Goal: Task Accomplishment & Management: Manage account settings

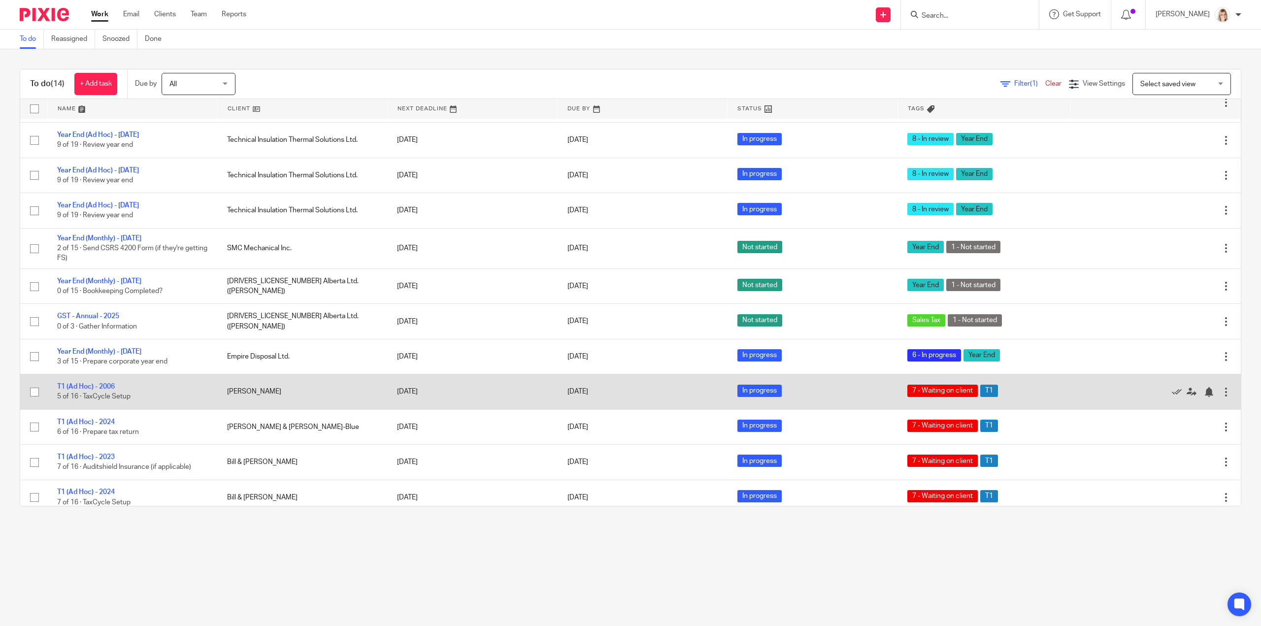
scroll to position [113, 0]
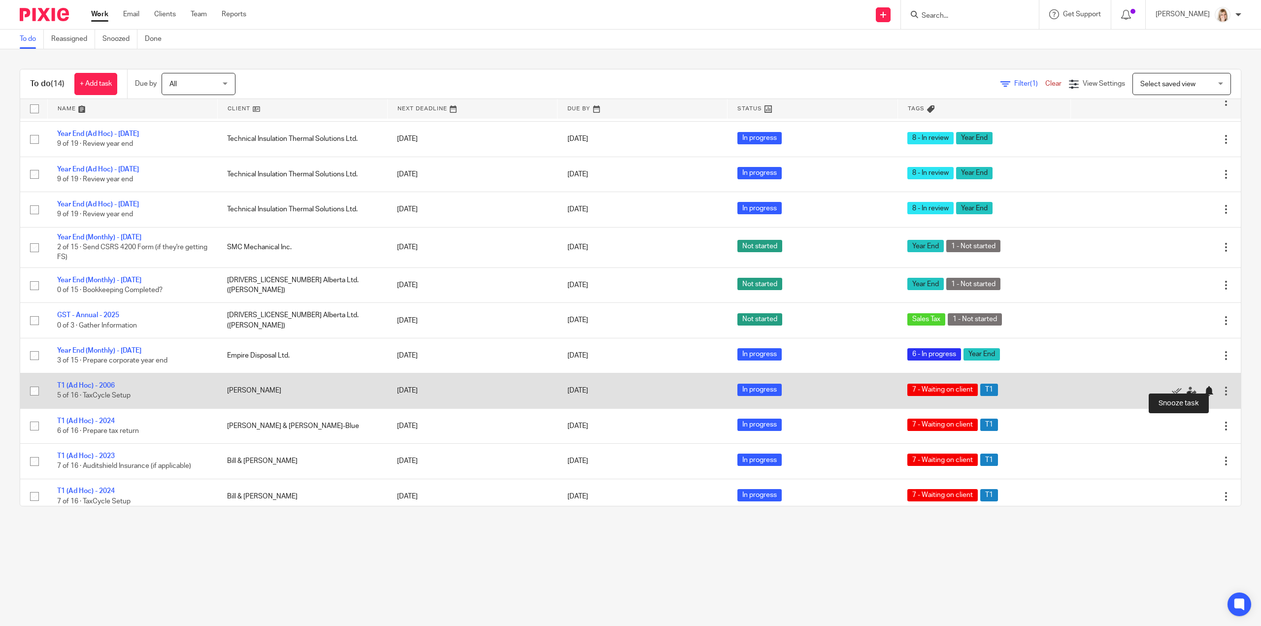
click at [1204, 386] on div at bounding box center [1209, 391] width 10 height 10
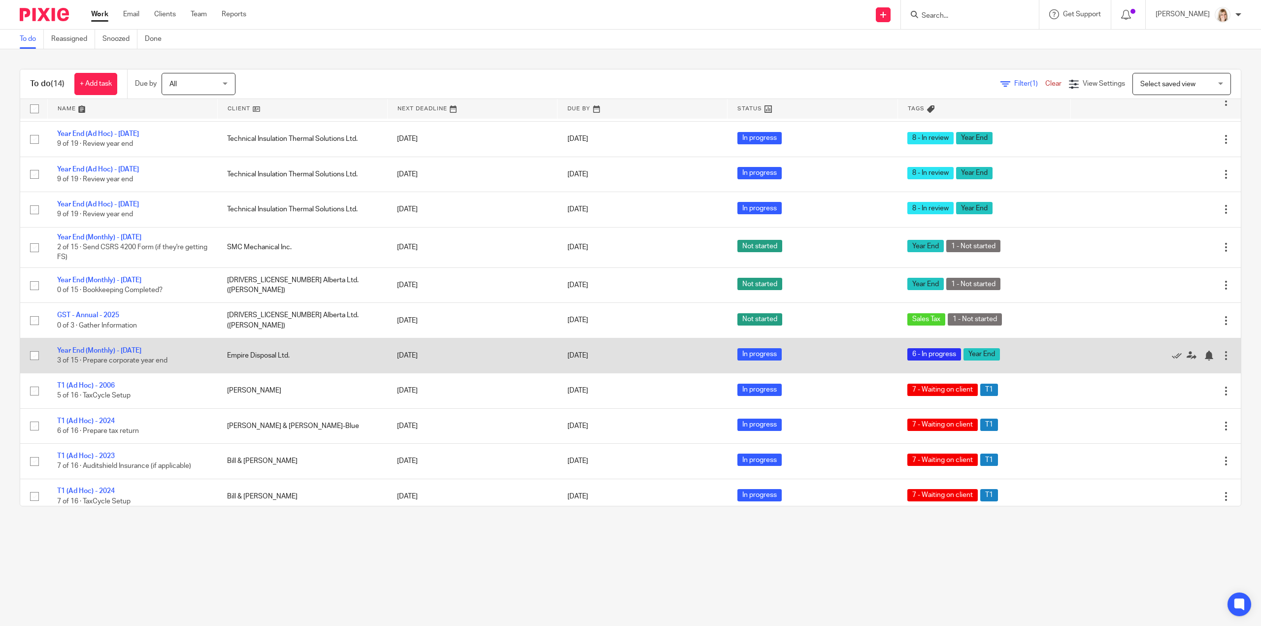
scroll to position [78, 0]
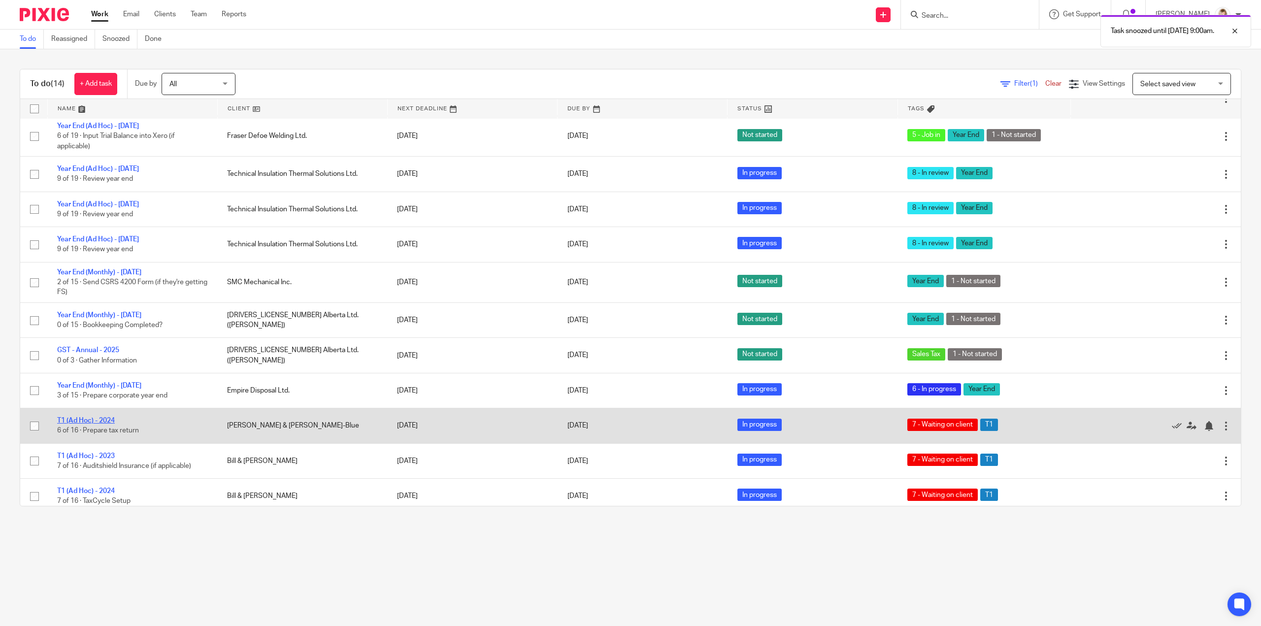
click at [85, 417] on link "T1 (Ad Hoc) - 2024" at bounding box center [86, 420] width 58 height 7
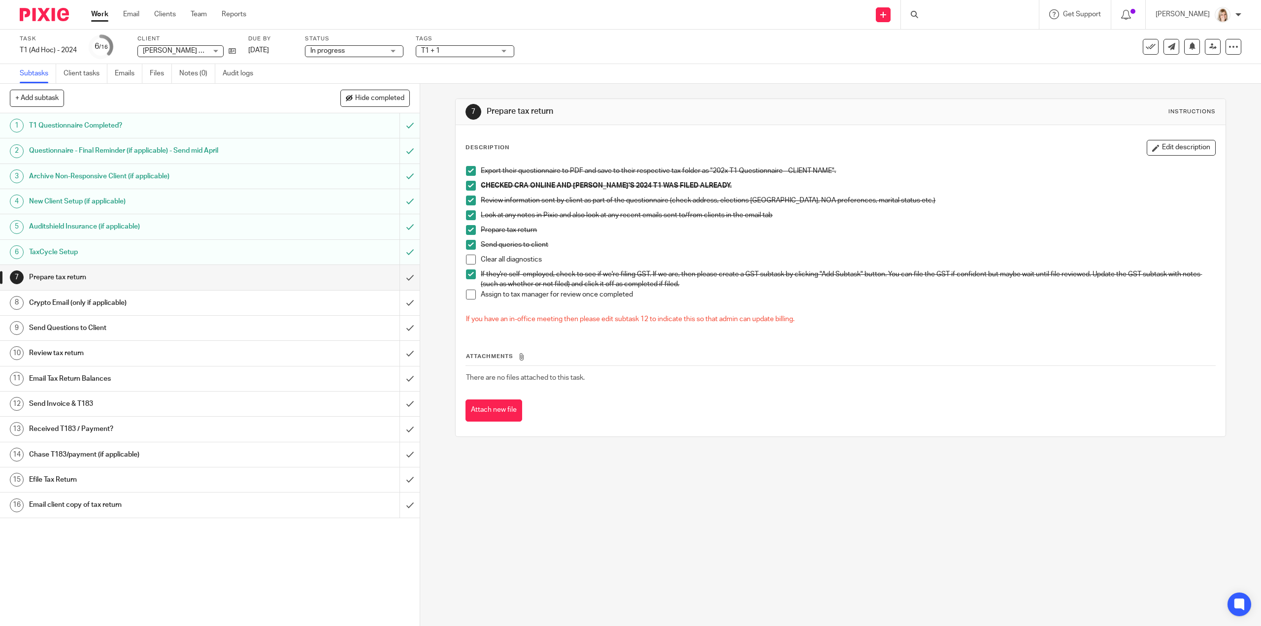
click at [469, 261] on span at bounding box center [471, 260] width 10 height 10
click at [471, 293] on span at bounding box center [471, 295] width 10 height 10
click at [402, 278] on input "submit" at bounding box center [210, 277] width 420 height 25
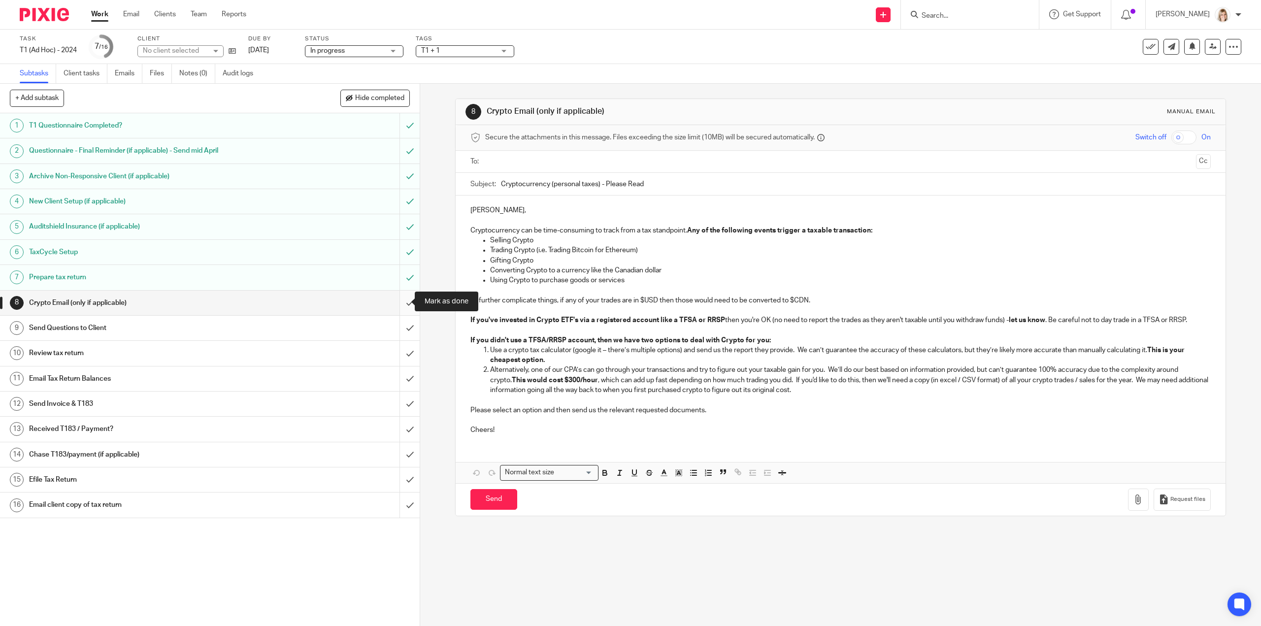
click at [394, 302] on input "submit" at bounding box center [210, 303] width 420 height 25
click at [403, 326] on input "submit" at bounding box center [210, 328] width 420 height 25
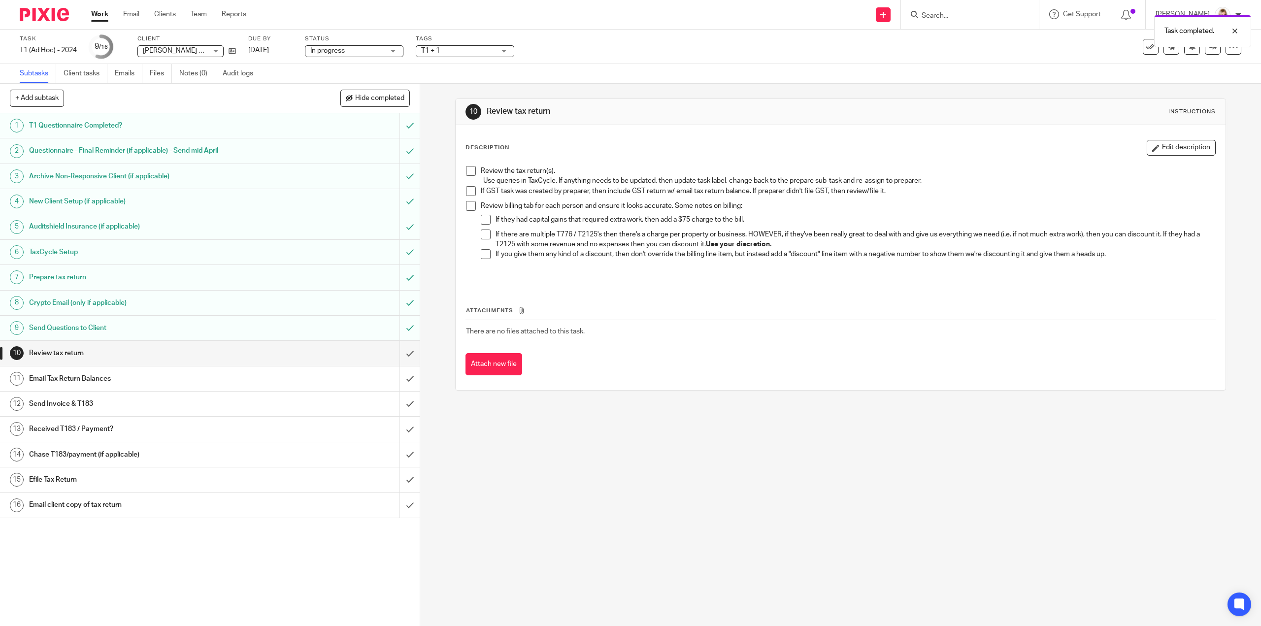
click at [495, 49] on span "T1 + 1" at bounding box center [458, 51] width 74 height 10
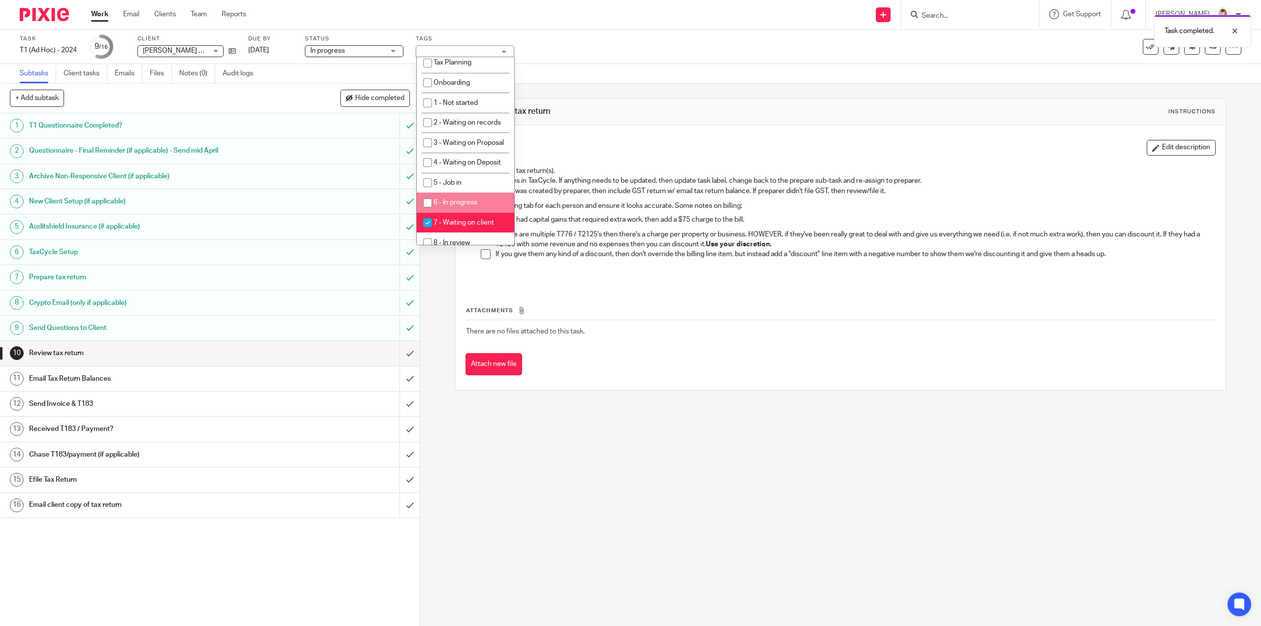
scroll to position [296, 0]
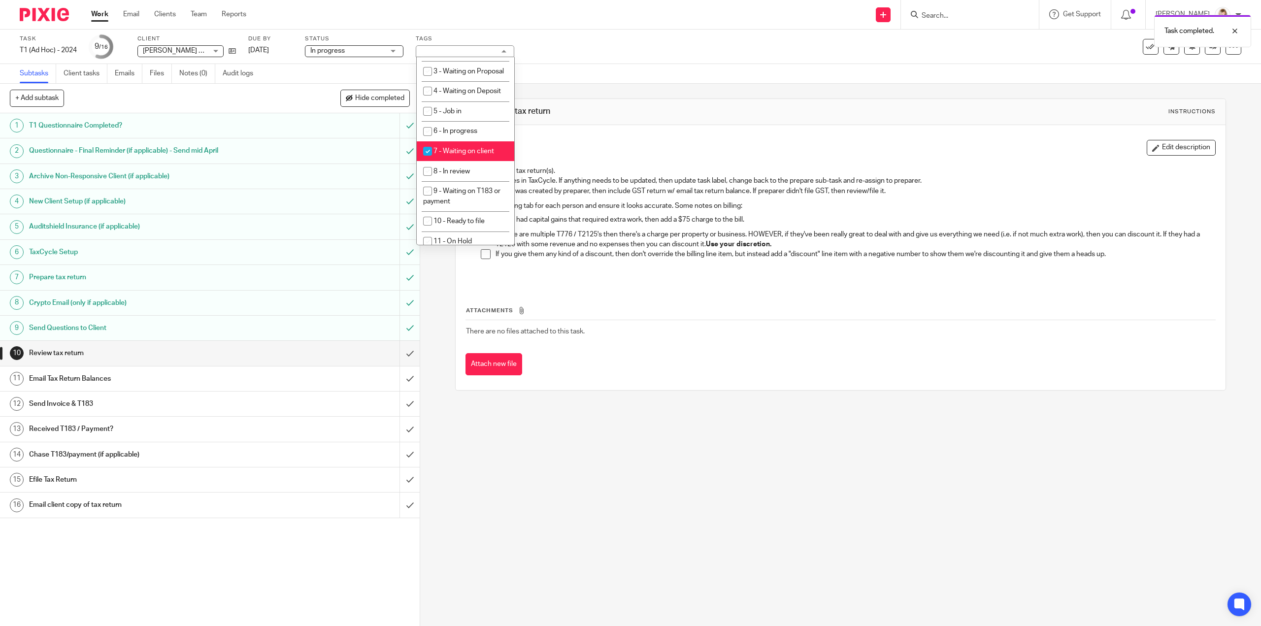
click at [425, 161] on input "checkbox" at bounding box center [427, 151] width 19 height 19
checkbox input "false"
click at [426, 181] on input "checkbox" at bounding box center [427, 171] width 19 height 19
checkbox input "true"
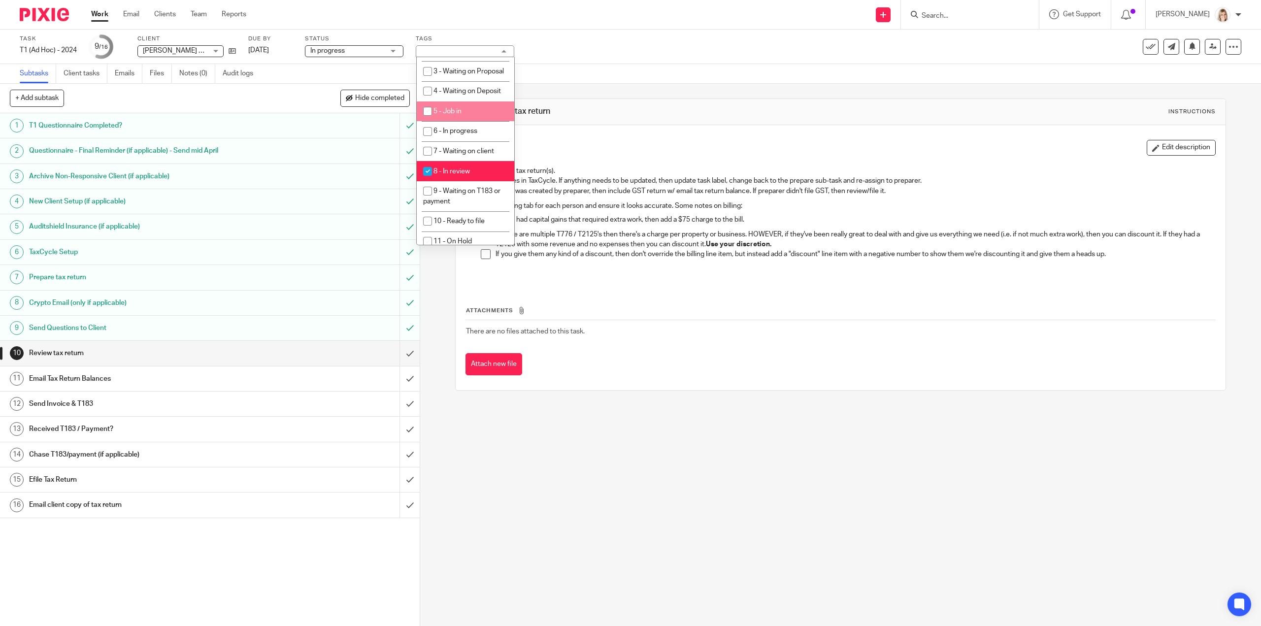
click at [624, 53] on div "Task T1 (Ad Hoc) - 2024 Save T1 (Ad Hoc) - 2024 9 /16 Client Adrienne Denise Ga…" at bounding box center [529, 47] width 1018 height 24
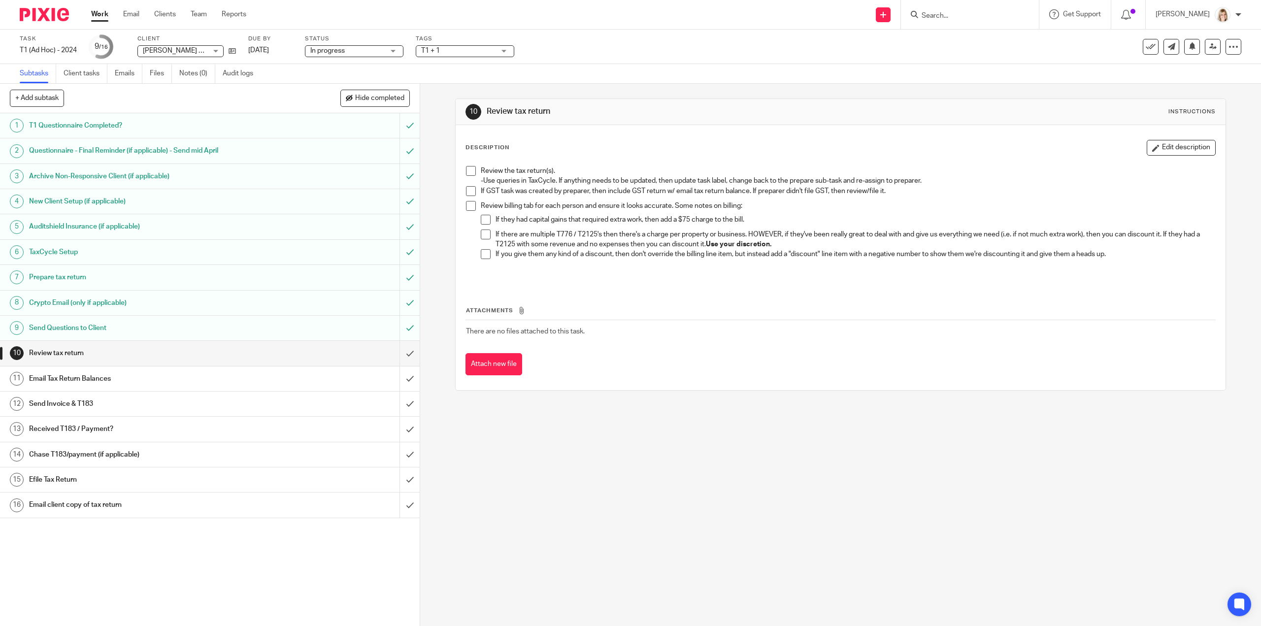
click at [682, 476] on div "10 Review tax return Instructions Description Edit description Review the tax r…" at bounding box center [840, 355] width 841 height 542
click at [1210, 46] on icon at bounding box center [1213, 46] width 7 height 7
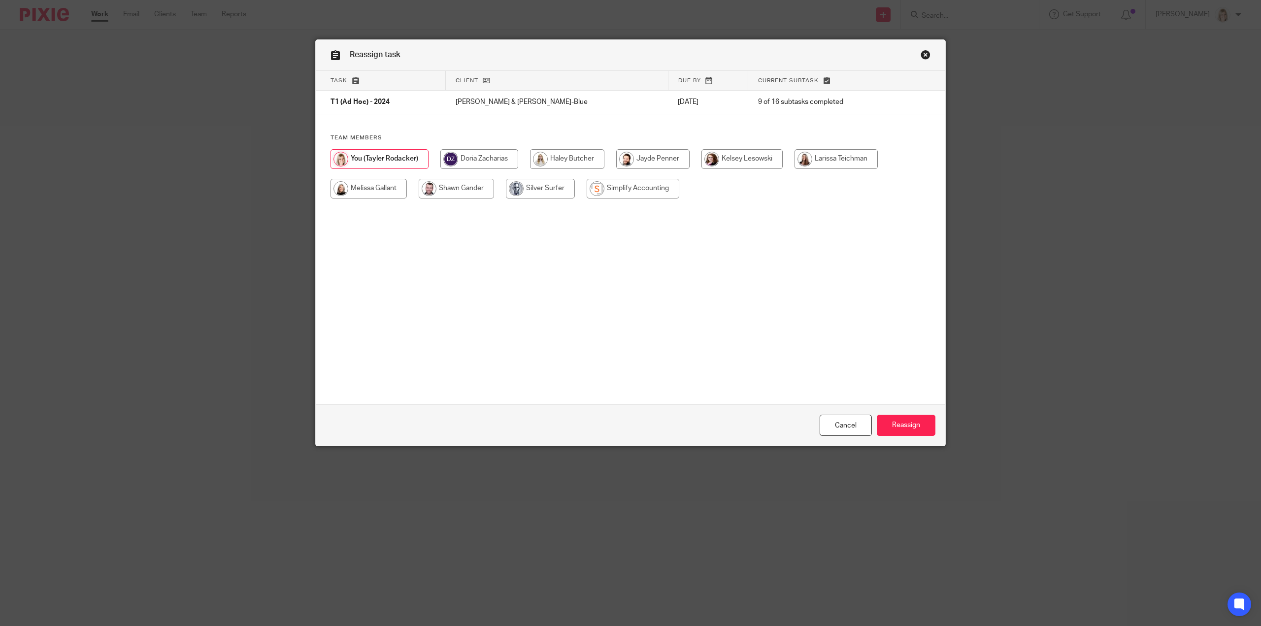
click at [371, 188] on input "radio" at bounding box center [369, 189] width 76 height 20
radio input "true"
click at [909, 430] on input "Reassign" at bounding box center [906, 425] width 59 height 21
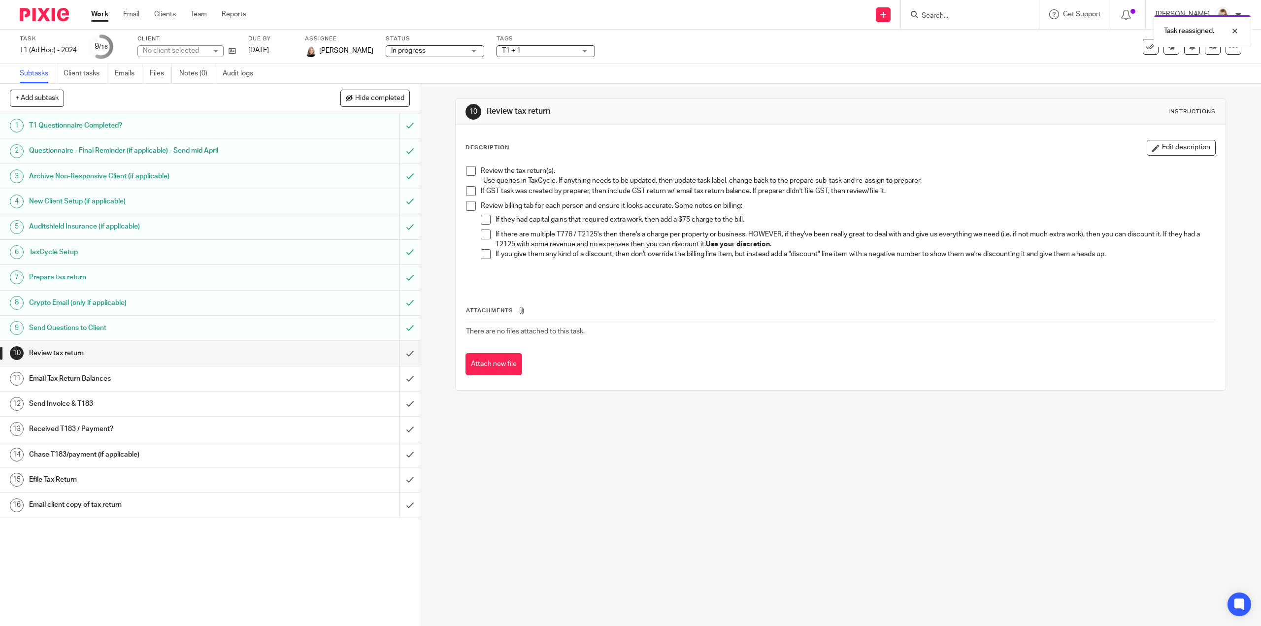
click at [98, 14] on link "Work" at bounding box center [99, 14] width 17 height 10
